Goal: Task Accomplishment & Management: Manage account settings

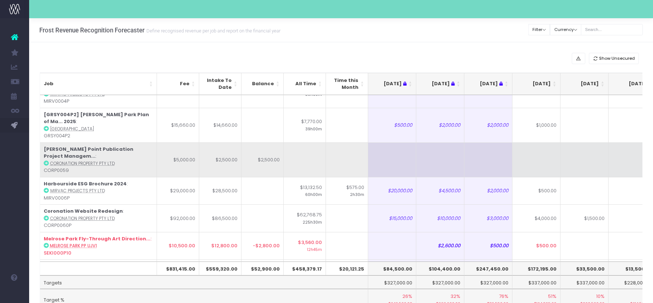
scroll to position [24, 0]
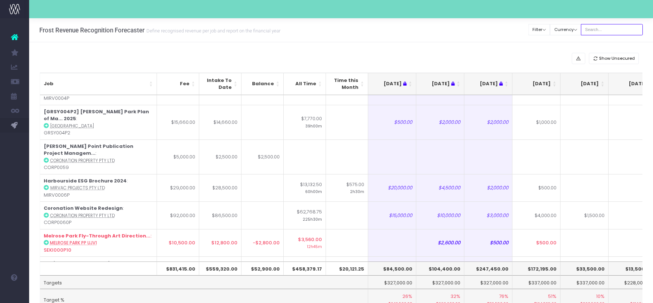
click at [597, 29] on input "text" at bounding box center [612, 29] width 62 height 11
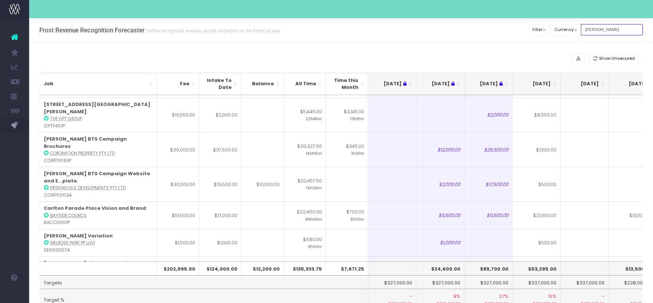
scroll to position [0, 0]
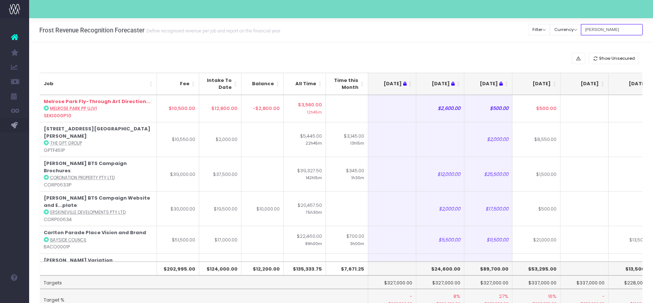
type input "[PERSON_NAME]"
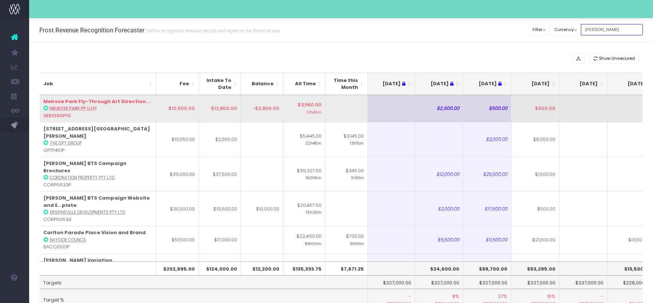
scroll to position [0, 1]
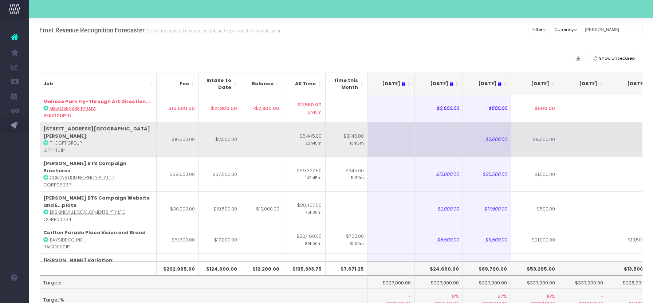
click at [541, 145] on td "$8,550.00" at bounding box center [535, 139] width 48 height 35
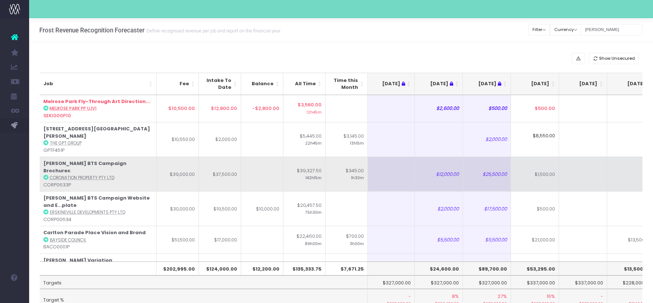
click at [534, 173] on td "$1,500.00" at bounding box center [535, 174] width 48 height 35
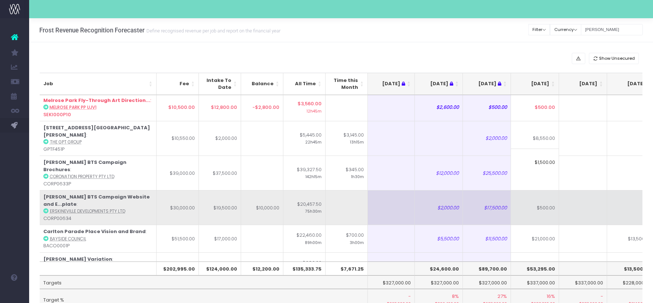
scroll to position [1, 1]
click at [517, 190] on td "$500.00" at bounding box center [535, 207] width 48 height 35
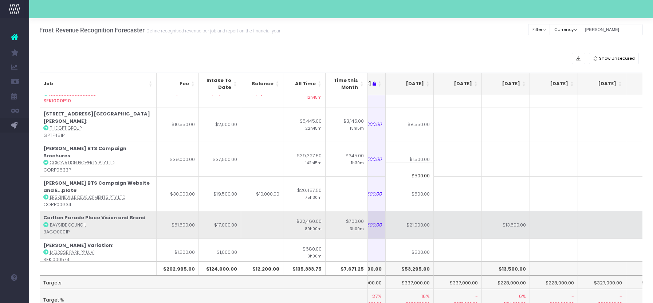
scroll to position [15, 126]
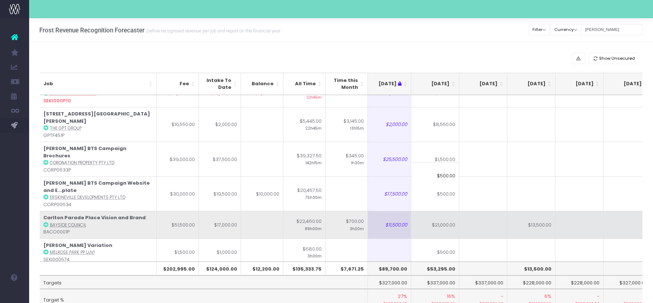
click at [443, 211] on td "$21,000.00" at bounding box center [435, 225] width 48 height 28
type input "$21,000.00"
click at [502, 211] on td at bounding box center [484, 225] width 48 height 28
click at [439, 211] on td "$21,000.00" at bounding box center [435, 225] width 48 height 28
type input "$21,000.00"
